Goal: Task Accomplishment & Management: Manage account settings

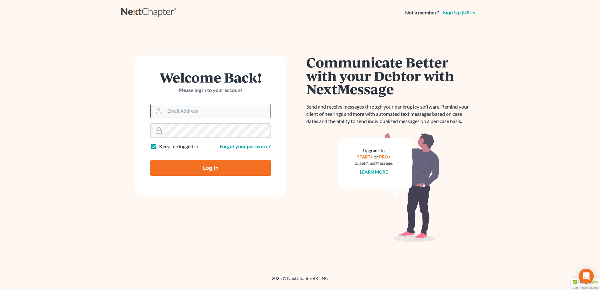
click at [168, 110] on input "Email Address" at bounding box center [218, 111] width 106 height 14
type input "[EMAIL_ADDRESS][DOMAIN_NAME]"
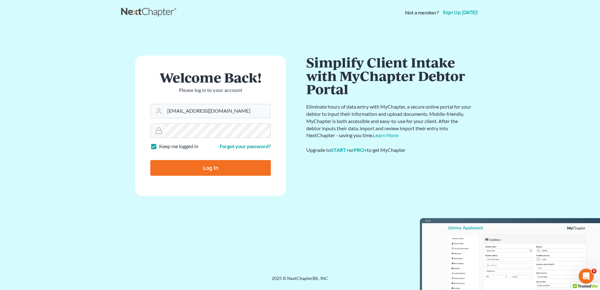
click at [207, 169] on input "Log In" at bounding box center [210, 168] width 121 height 16
type input "Thinking..."
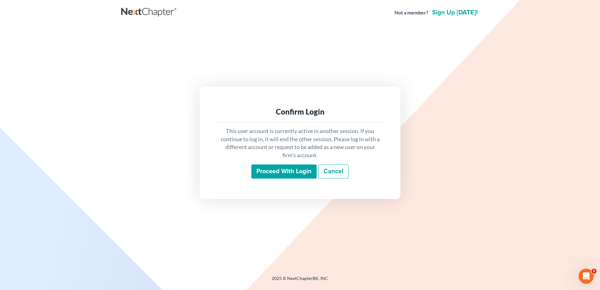
click at [272, 167] on input "Proceed with login" at bounding box center [283, 171] width 65 height 14
